Goal: Check status: Check status

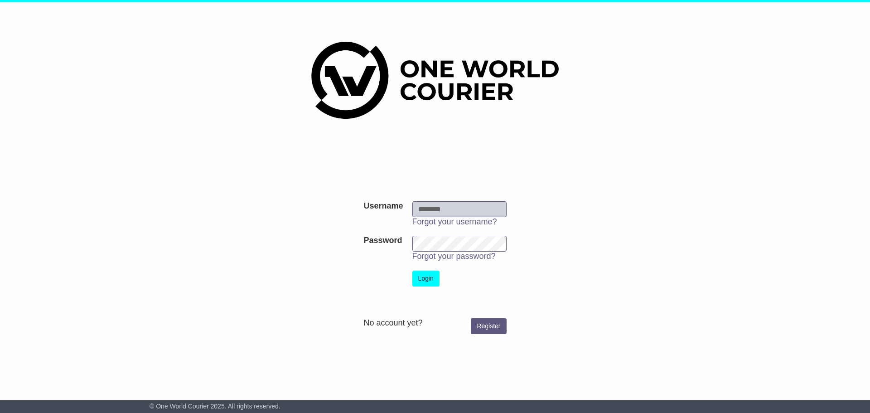
click at [480, 211] on input "Username" at bounding box center [459, 209] width 94 height 16
click at [500, 211] on input "Username" at bounding box center [459, 209] width 94 height 16
type input "**********"
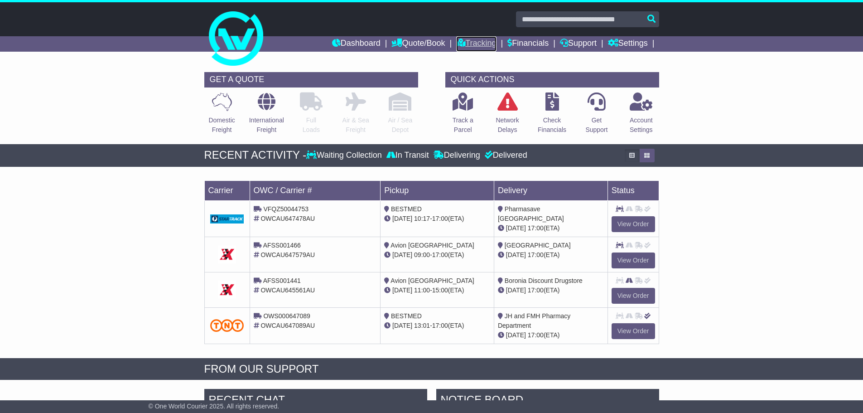
click at [486, 42] on link "Tracking" at bounding box center [476, 43] width 40 height 15
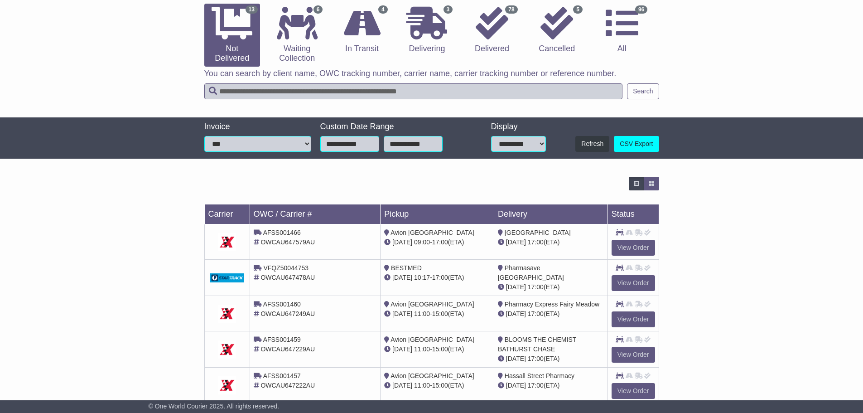
scroll to position [45, 0]
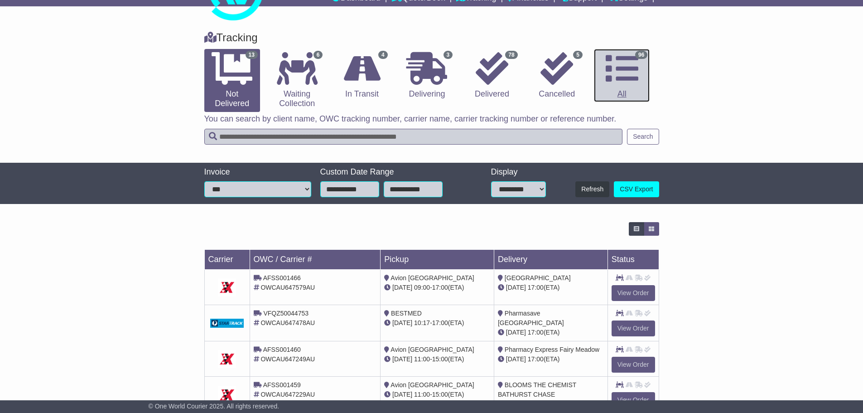
click at [607, 77] on icon at bounding box center [622, 68] width 33 height 33
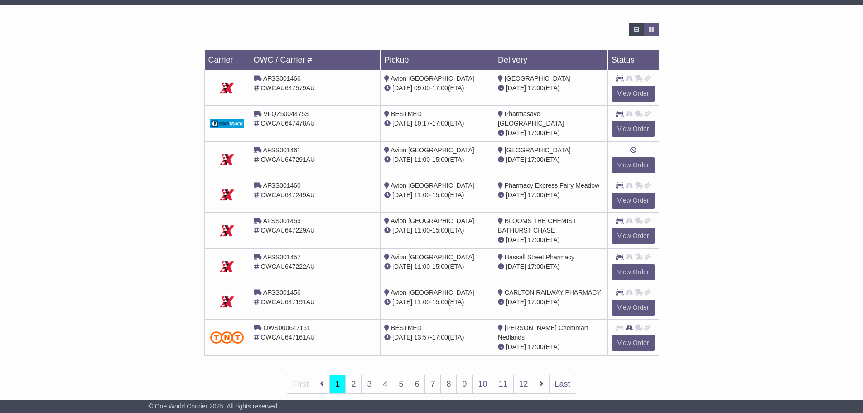
scroll to position [260, 0]
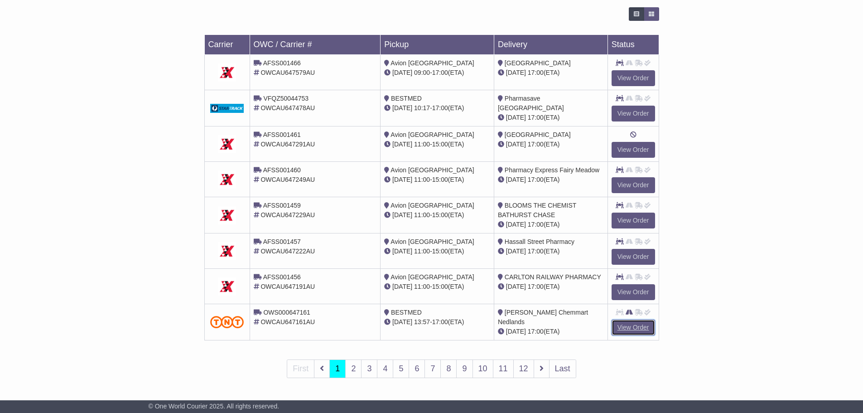
click at [627, 327] on link "View Order" at bounding box center [634, 327] width 44 height 16
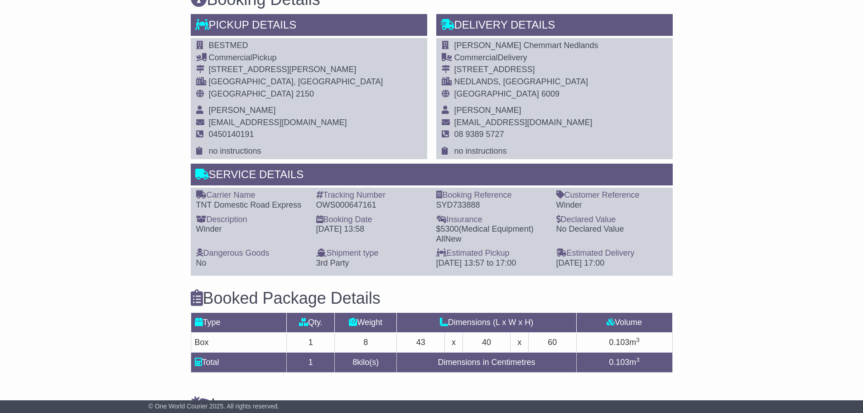
scroll to position [498, 0]
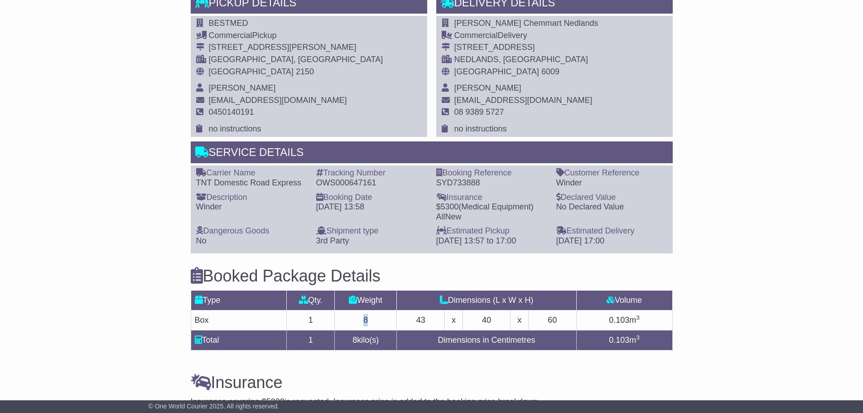
drag, startPoint x: 361, startPoint y: 317, endPoint x: 356, endPoint y: 318, distance: 5.1
click at [356, 318] on td "8" at bounding box center [366, 320] width 62 height 20
drag, startPoint x: 304, startPoint y: 319, endPoint x: 319, endPoint y: 318, distance: 15.4
click at [312, 318] on td "1" at bounding box center [311, 320] width 48 height 20
drag, startPoint x: 355, startPoint y: 317, endPoint x: 419, endPoint y: 319, distance: 64.4
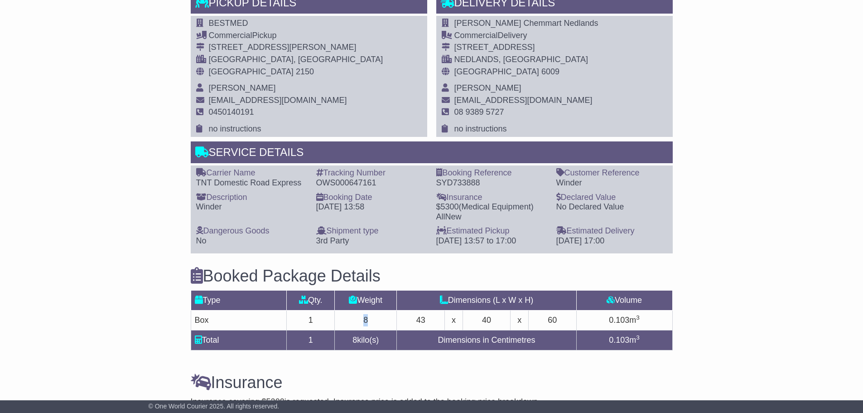
click at [396, 319] on td "8" at bounding box center [366, 320] width 62 height 20
drag, startPoint x: 449, startPoint y: 318, endPoint x: 582, endPoint y: 322, distance: 132.8
click at [582, 322] on tr "Box 1 8 43 x 40 x 60 0.103 m 3" at bounding box center [432, 320] width 482 height 20
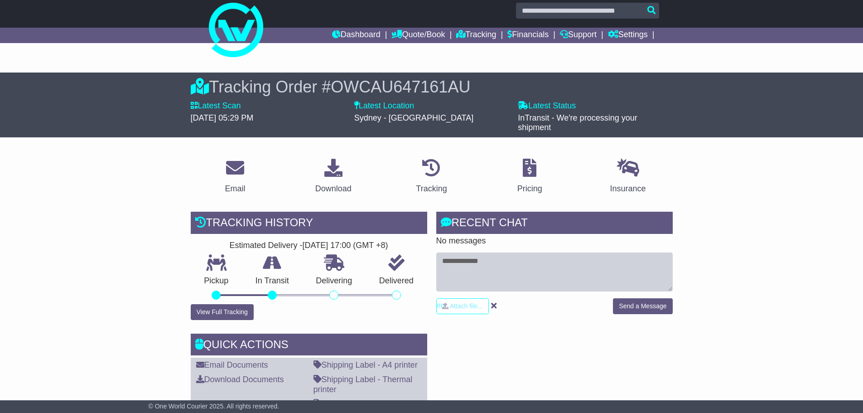
scroll to position [0, 0]
